Goal: Complete application form: Complete application form

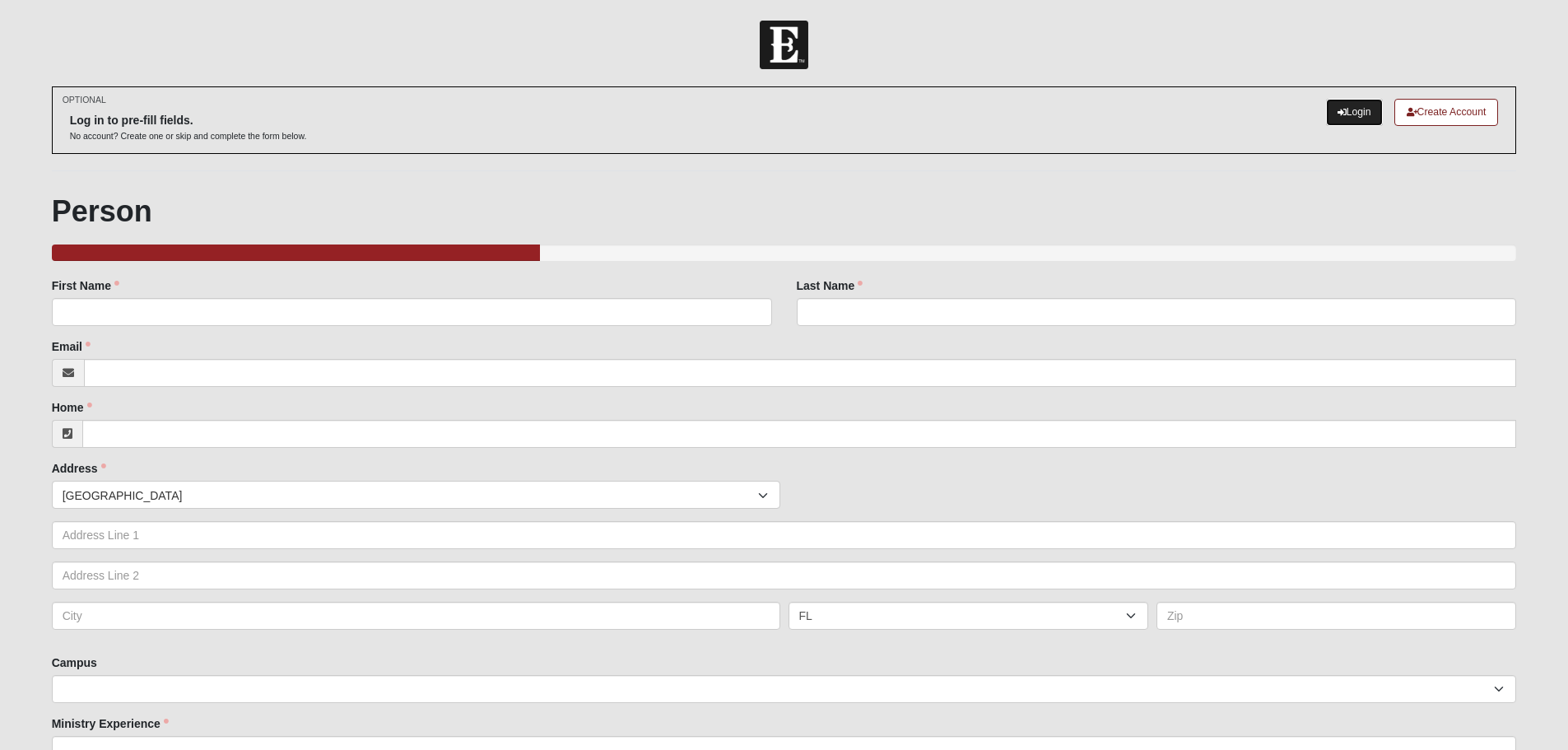
click at [1341, 109] on link "Login" at bounding box center [1354, 112] width 57 height 28
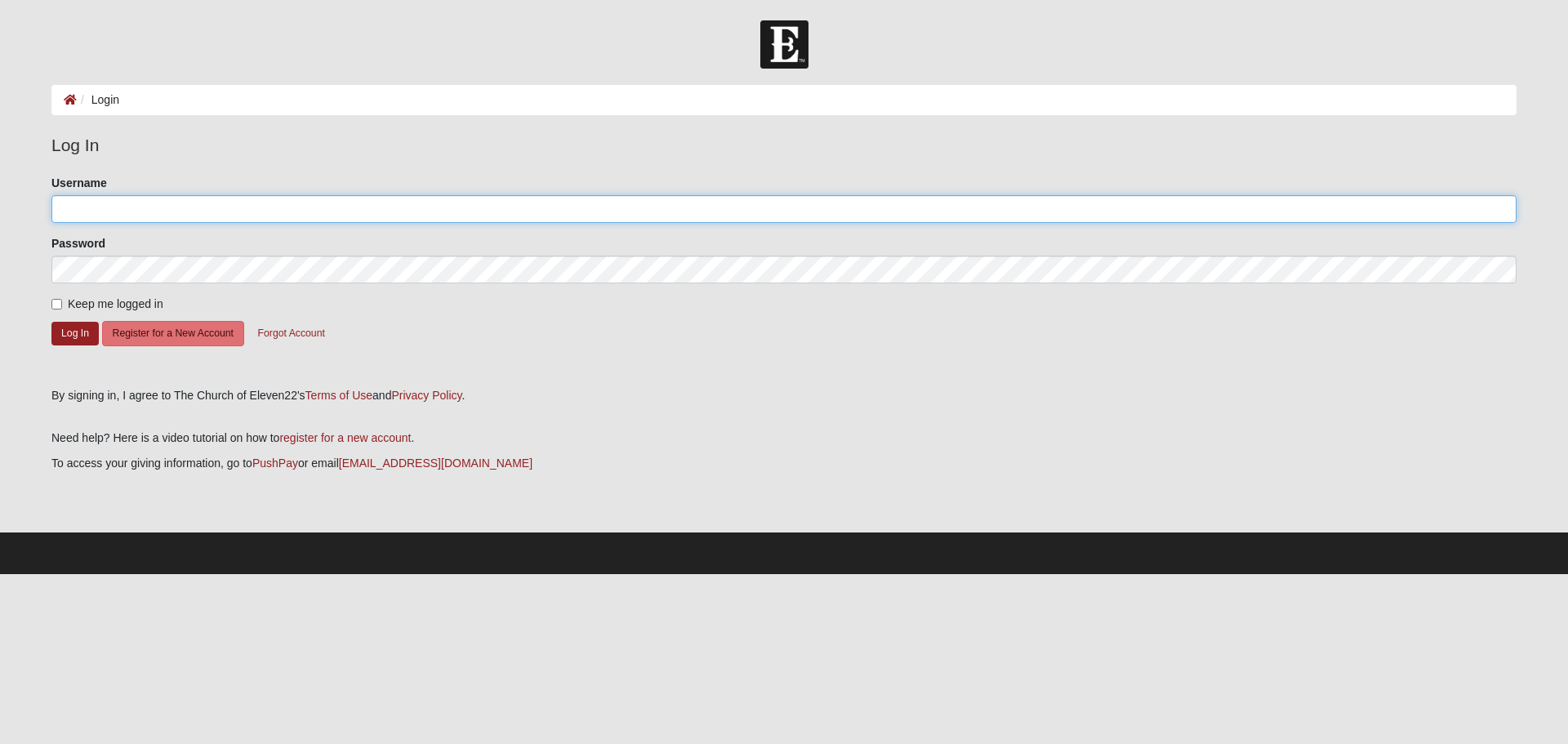
click at [158, 209] on input "Username" at bounding box center [784, 208] width 1466 height 27
click at [242, 210] on input "Username" at bounding box center [784, 208] width 1466 height 27
click at [75, 101] on icon at bounding box center [70, 99] width 13 height 11
